Goal: Find specific page/section: Find specific page/section

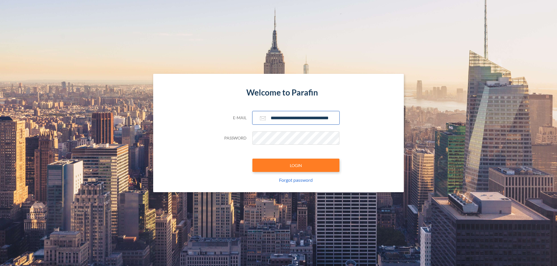
type input "**********"
click at [296, 166] on button "LOGIN" at bounding box center [295, 165] width 87 height 13
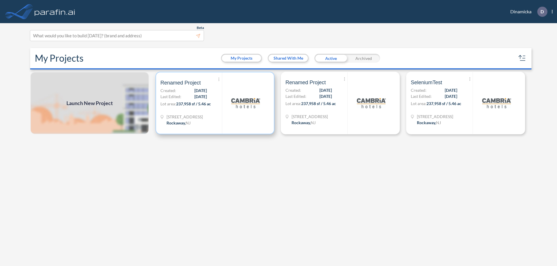
scroll to position [1, 0]
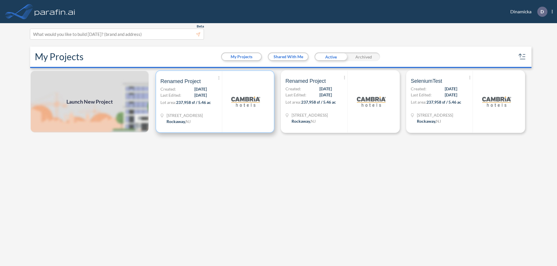
click at [215, 102] on p "Lot area: 237,958 sf / 5.46 ac" at bounding box center [190, 103] width 61 height 8
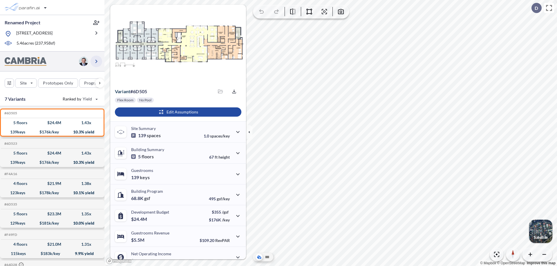
click at [96, 61] on icon "button" at bounding box center [96, 61] width 7 height 7
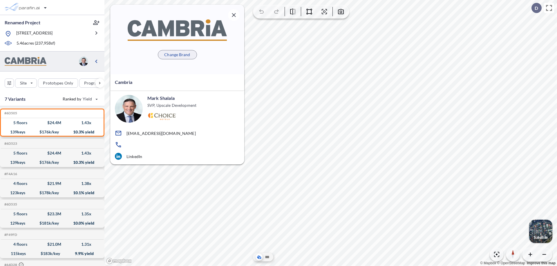
click at [177, 55] on p "Change Brand" at bounding box center [177, 55] width 26 height 6
